Goal: Task Accomplishment & Management: Use online tool/utility

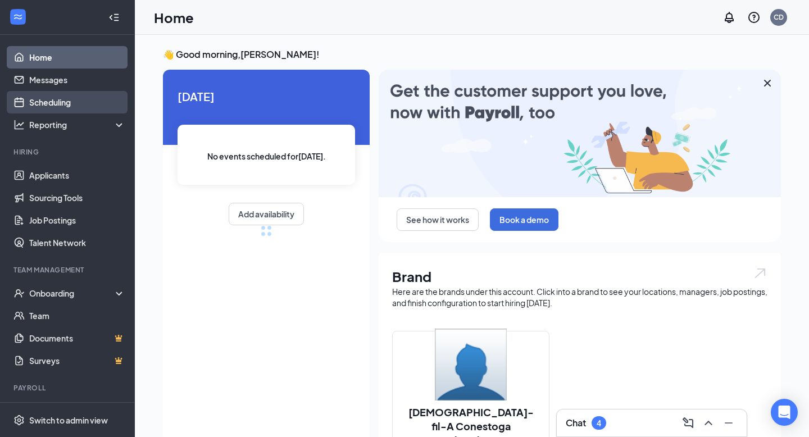
click at [44, 103] on link "Scheduling" at bounding box center [77, 102] width 96 height 22
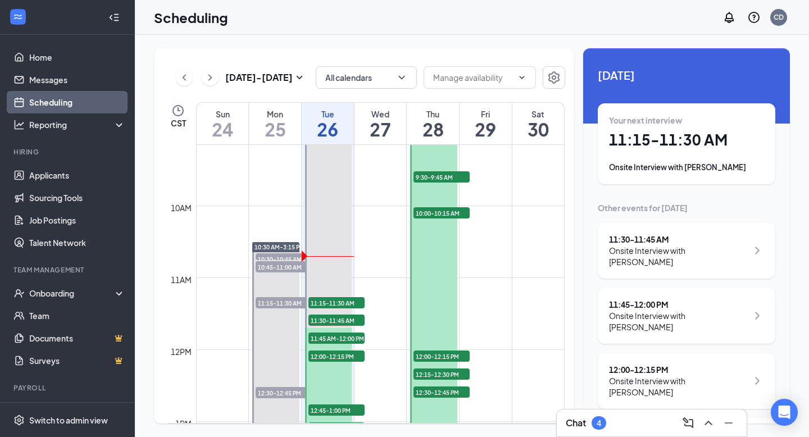
scroll to position [668, 0]
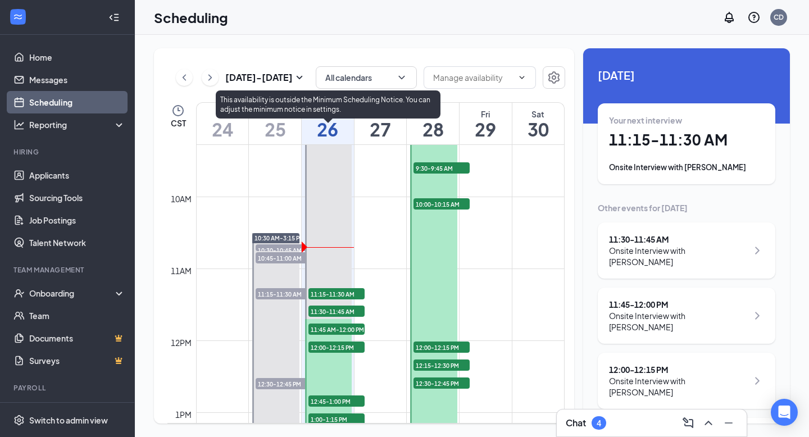
click at [352, 292] on span "11:15-11:30 AM" at bounding box center [337, 293] width 56 height 11
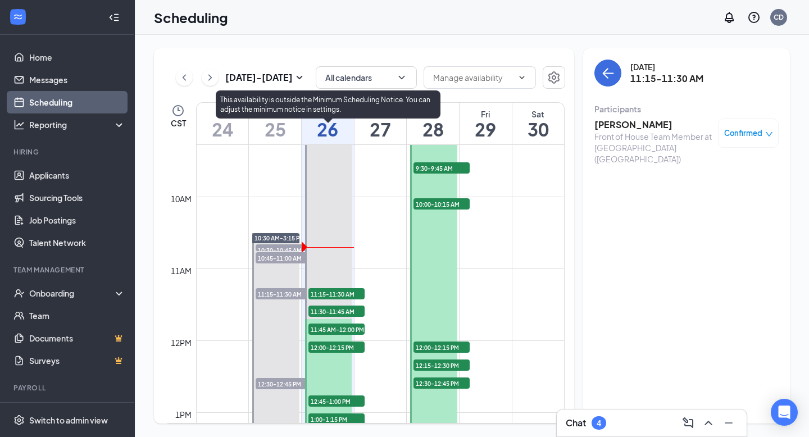
click at [343, 307] on span "11:30-11:45 AM" at bounding box center [337, 311] width 56 height 11
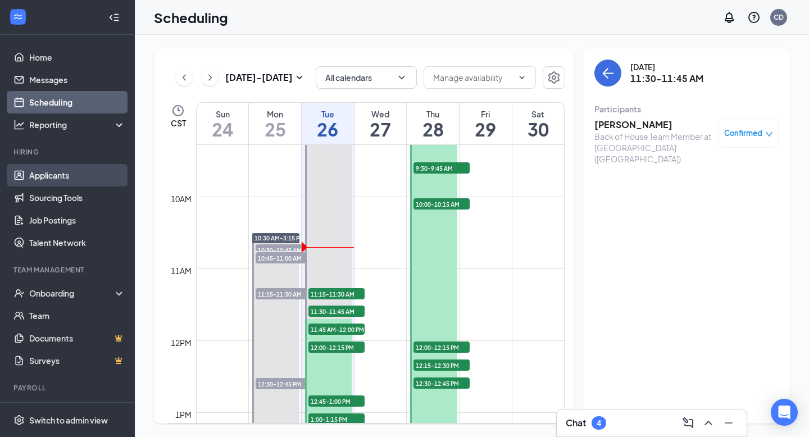
click at [83, 176] on link "Applicants" at bounding box center [77, 175] width 96 height 22
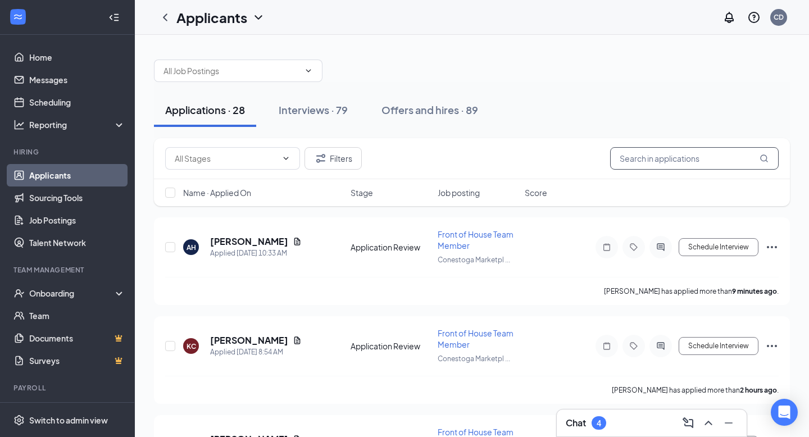
click at [635, 157] on input "text" at bounding box center [694, 158] width 169 height 22
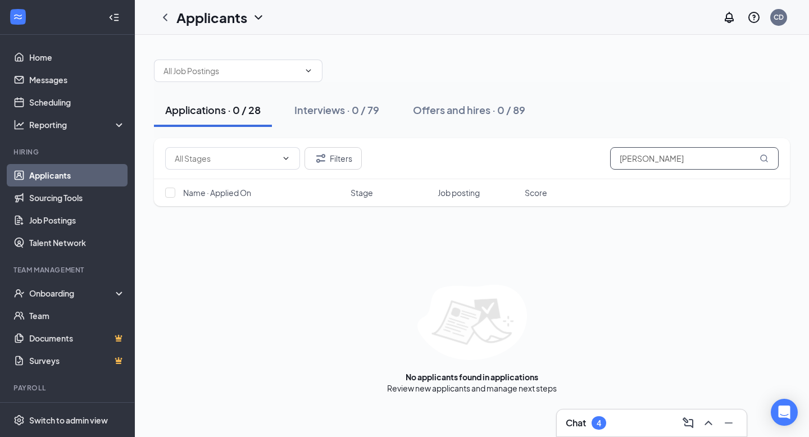
type input "krull"
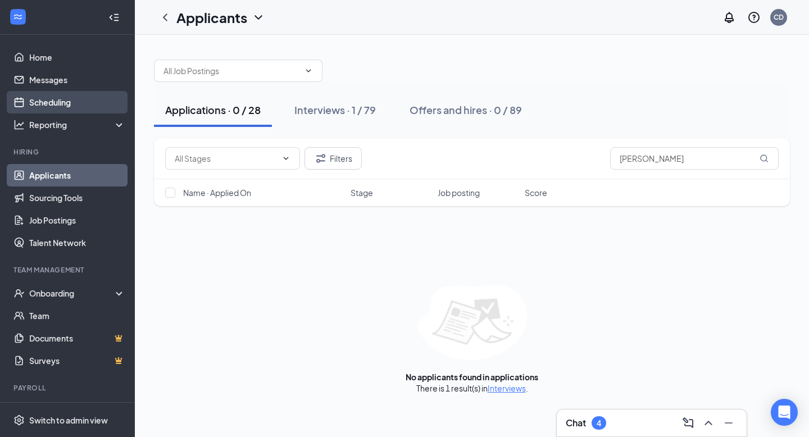
click at [80, 107] on link "Scheduling" at bounding box center [77, 102] width 96 height 22
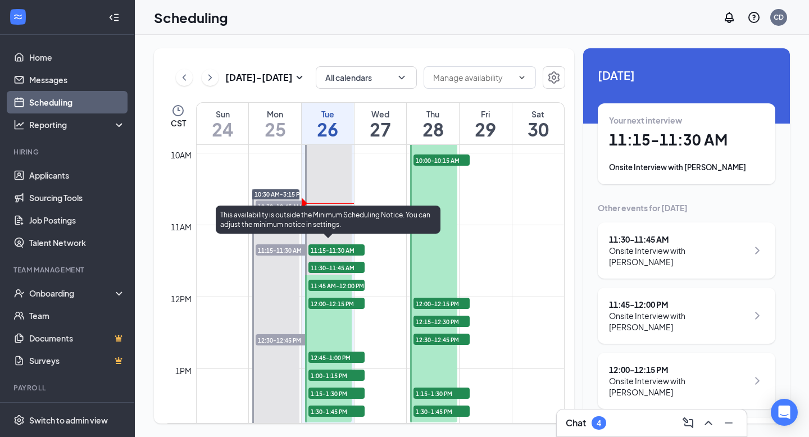
scroll to position [710, 0]
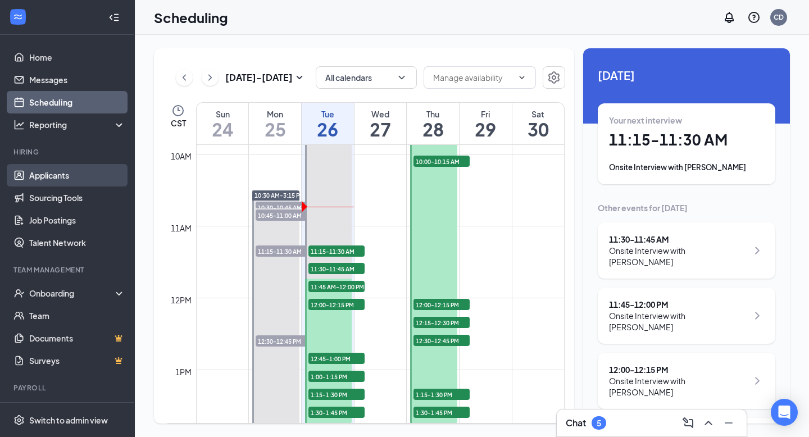
click at [75, 180] on link "Applicants" at bounding box center [77, 175] width 96 height 22
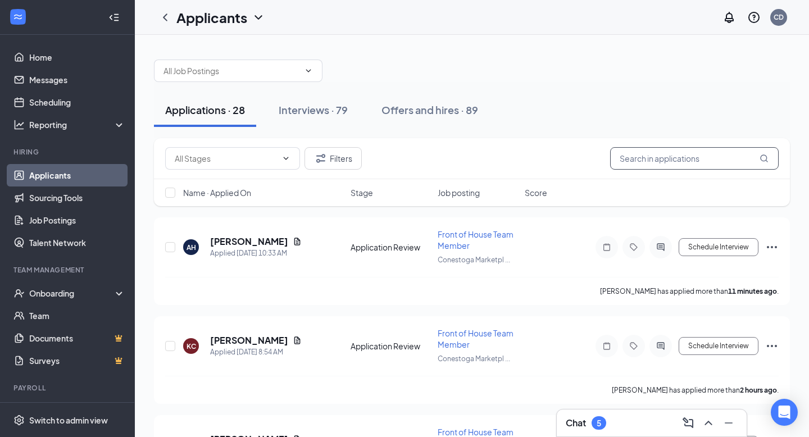
click at [709, 160] on input "text" at bounding box center [694, 158] width 169 height 22
type input "jason"
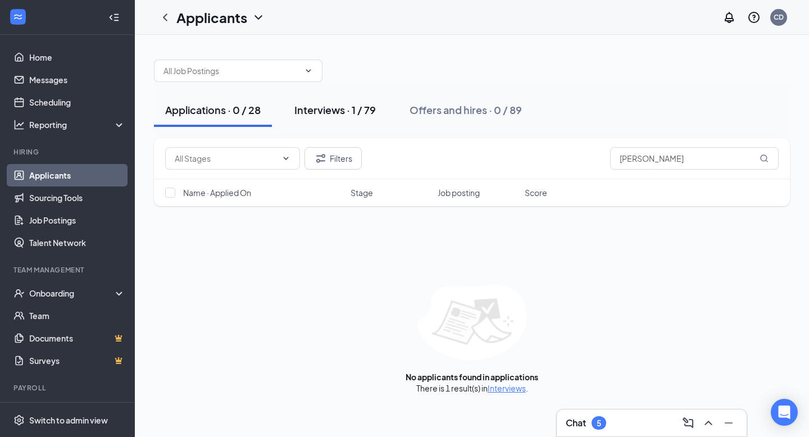
click at [342, 121] on button "Interviews · 1 / 79" at bounding box center [335, 110] width 104 height 34
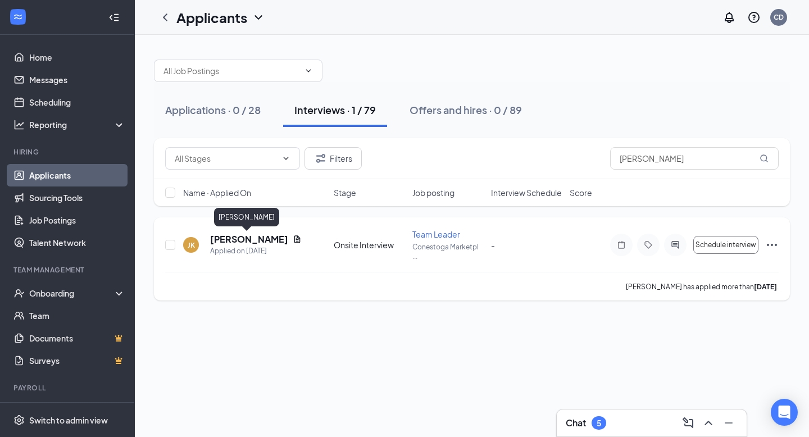
click at [243, 241] on h5 "[PERSON_NAME]" at bounding box center [249, 239] width 78 height 12
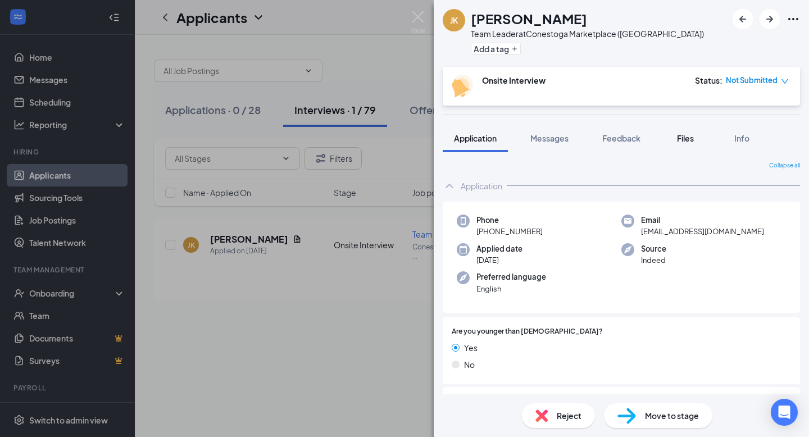
click at [685, 138] on span "Files" at bounding box center [685, 138] width 17 height 10
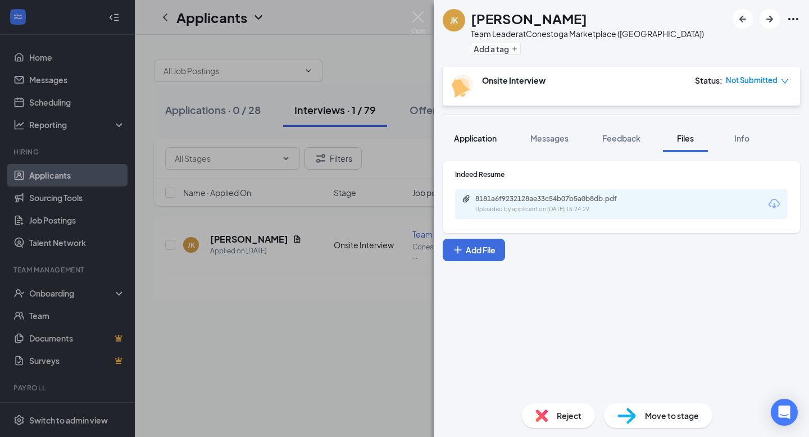
click at [496, 139] on span "Application" at bounding box center [475, 138] width 43 height 10
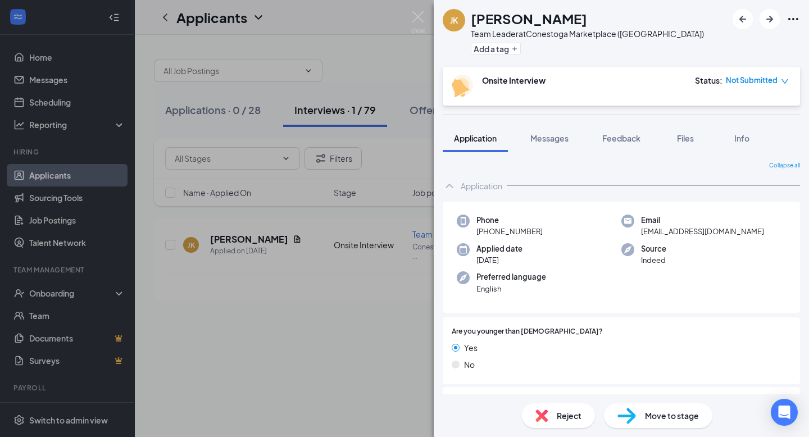
click at [793, 20] on icon "Ellipses" at bounding box center [794, 19] width 10 height 2
click at [727, 45] on link "View full application" at bounding box center [708, 39] width 73 height 12
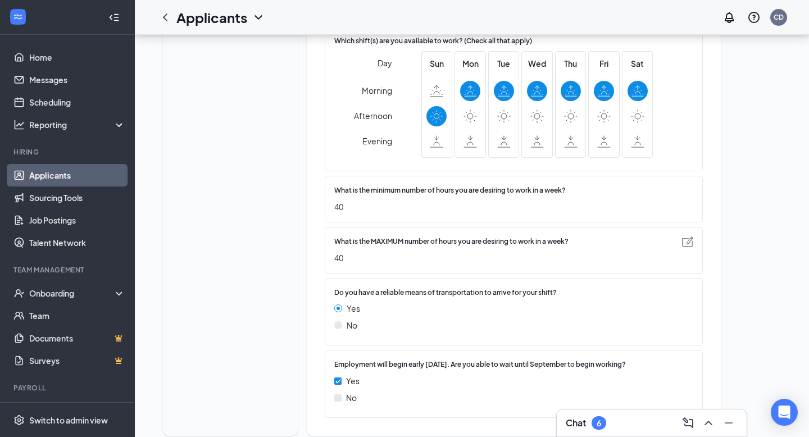
scroll to position [804, 0]
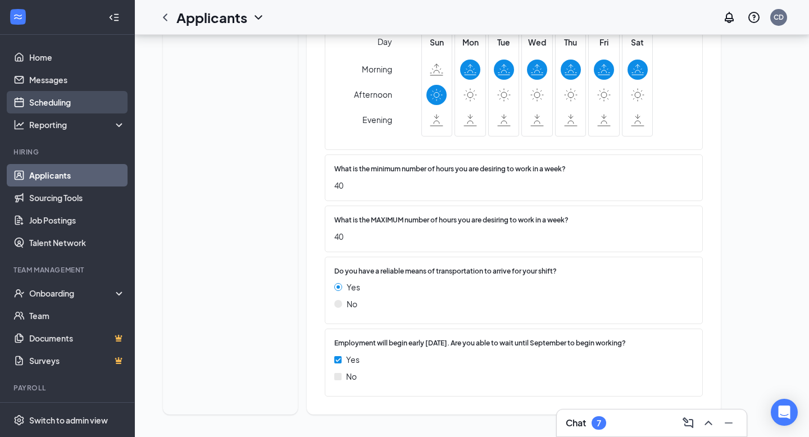
click at [66, 110] on link "Scheduling" at bounding box center [77, 102] width 96 height 22
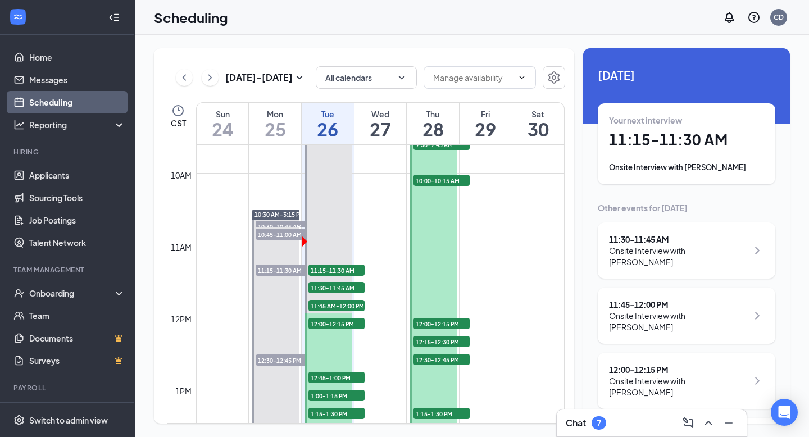
scroll to position [693, 0]
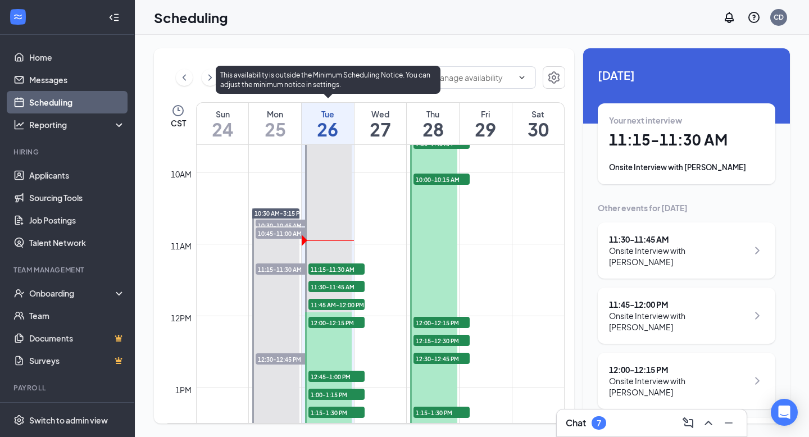
click at [345, 265] on span "11:15-11:30 AM" at bounding box center [337, 269] width 56 height 11
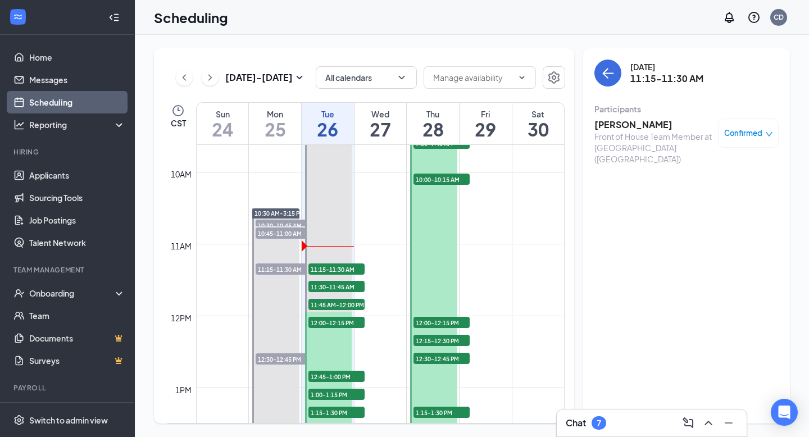
click at [603, 426] on div "7" at bounding box center [599, 423] width 15 height 13
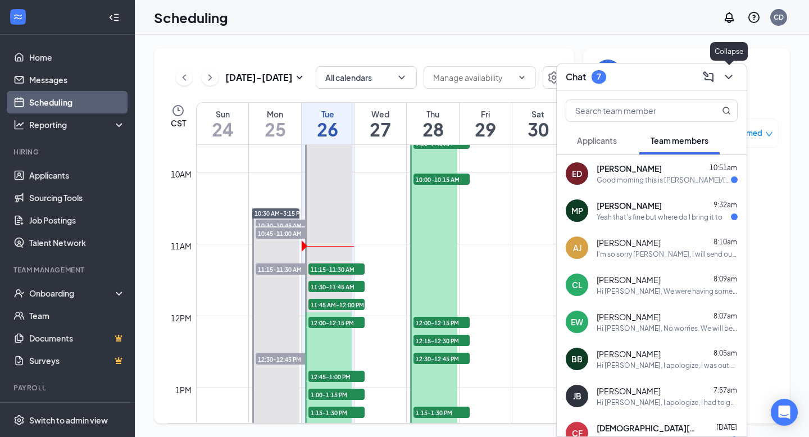
click at [730, 82] on icon "ChevronDown" at bounding box center [728, 76] width 13 height 13
